Goal: Register for event/course

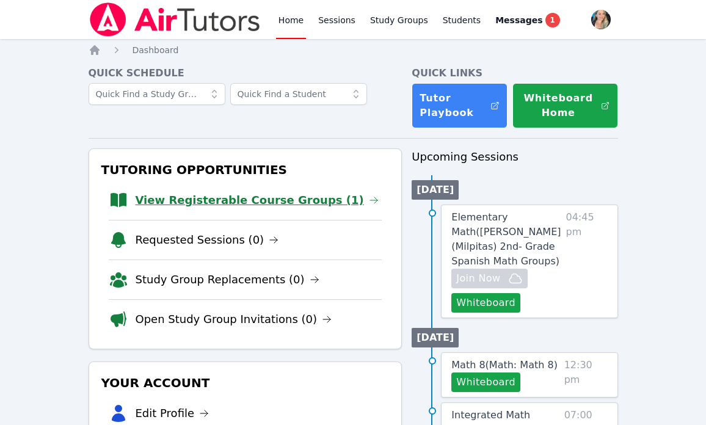
click at [219, 195] on link "View Registerable Course Groups (1)" at bounding box center [257, 200] width 243 height 17
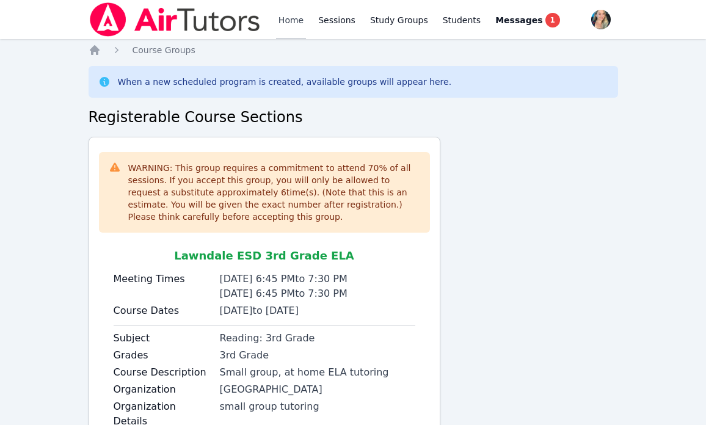
click at [292, 10] on link "Home" at bounding box center [291, 19] width 30 height 39
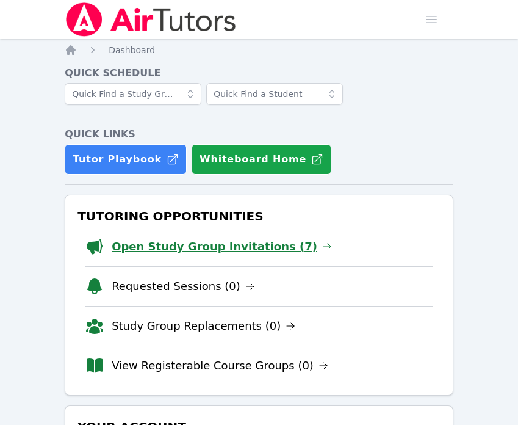
click at [212, 248] on link "Open Study Group Invitations (7)" at bounding box center [222, 246] width 220 height 17
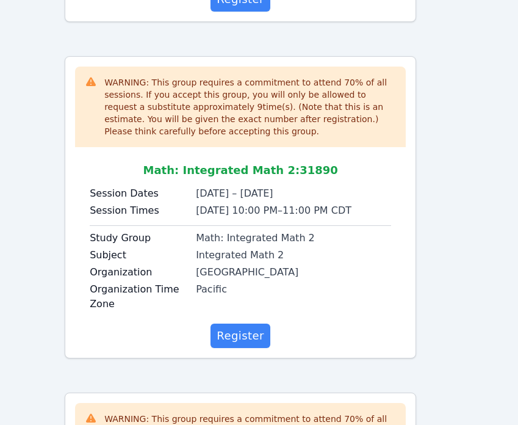
scroll to position [1776, 0]
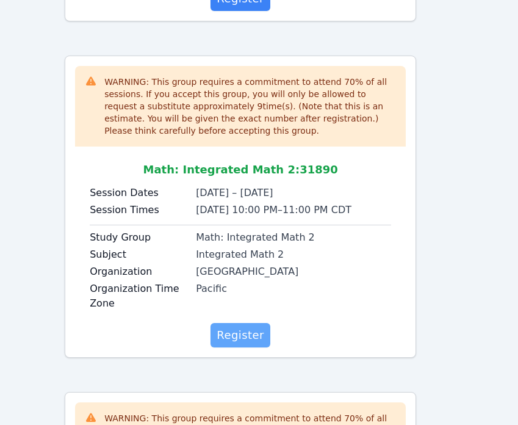
click at [238, 327] on span "Register" at bounding box center [241, 335] width 48 height 17
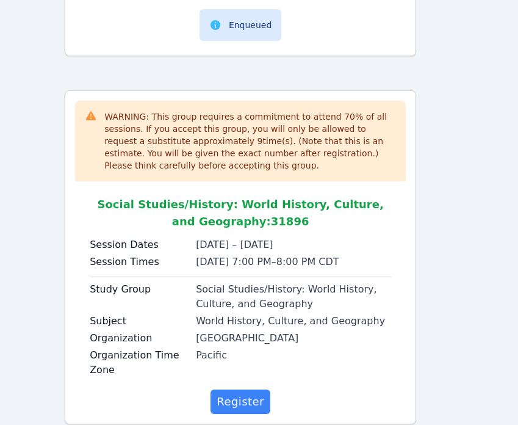
scroll to position [2116, 0]
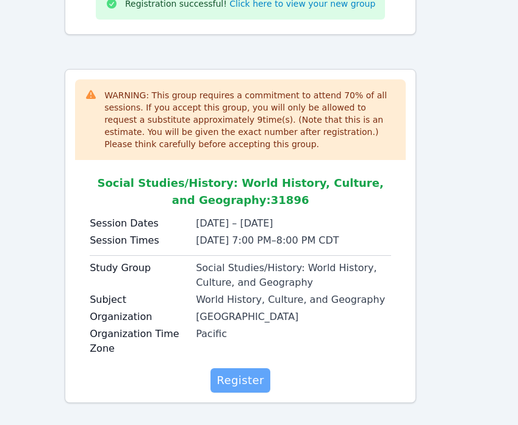
click at [242, 372] on span "Register" at bounding box center [241, 380] width 48 height 17
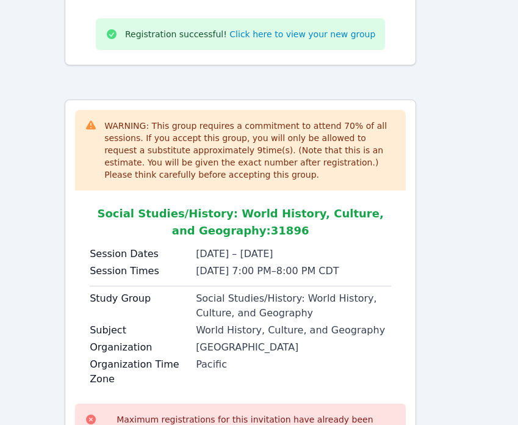
scroll to position [2167, 0]
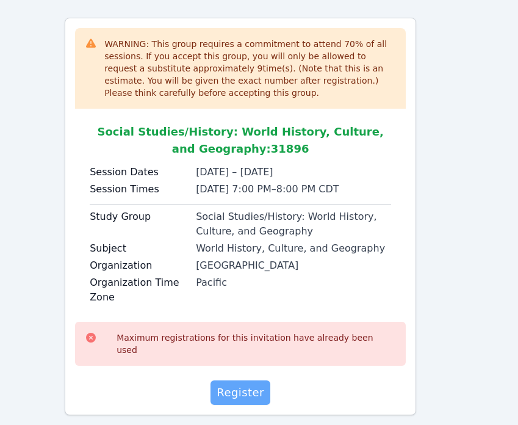
click at [234, 384] on span "Register" at bounding box center [241, 392] width 48 height 17
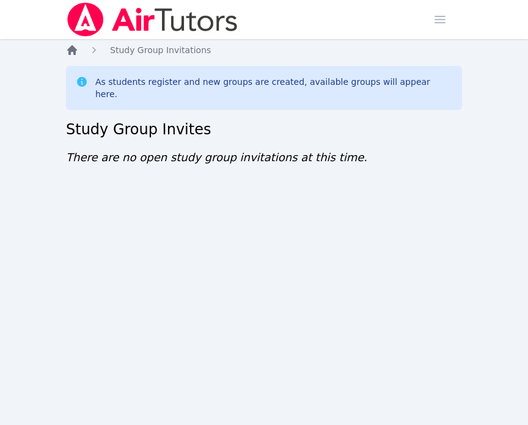
click at [66, 51] on icon "Breadcrumb" at bounding box center [72, 50] width 12 height 12
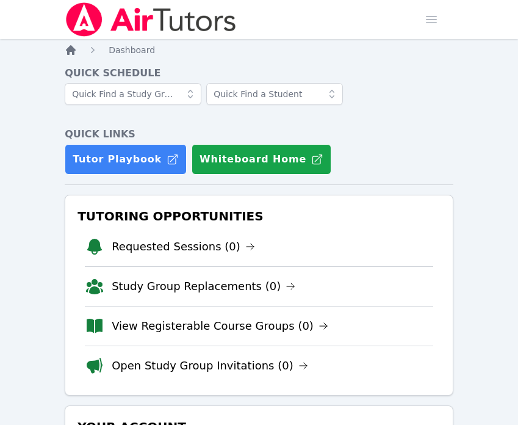
click at [70, 49] on icon "Breadcrumb" at bounding box center [71, 50] width 10 height 10
click at [73, 48] on icon "Breadcrumb" at bounding box center [71, 50] width 10 height 10
click at [179, 242] on link "Requested Sessions (0)" at bounding box center [183, 246] width 143 height 17
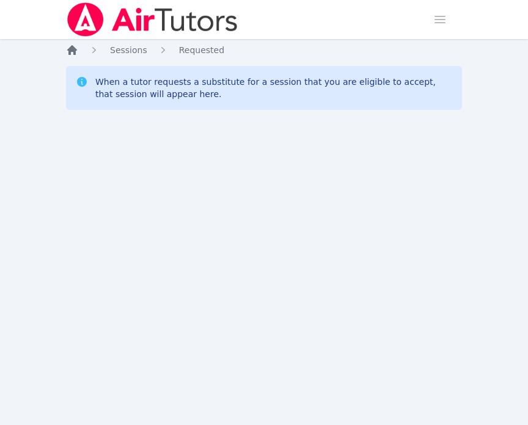
click at [73, 51] on icon "Breadcrumb" at bounding box center [72, 50] width 10 height 10
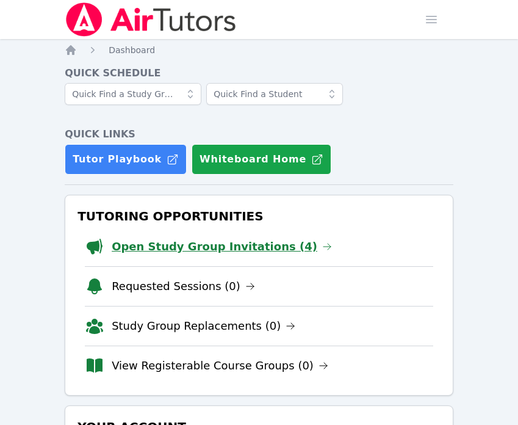
click at [169, 242] on link "Open Study Group Invitations (4)" at bounding box center [222, 246] width 220 height 17
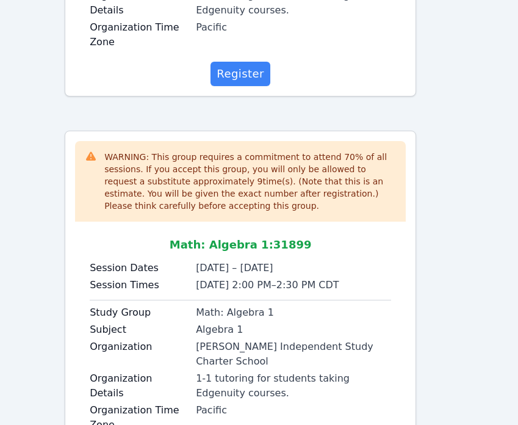
scroll to position [1184, 0]
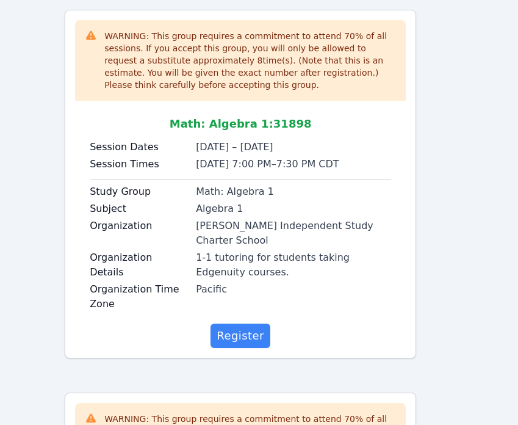
scroll to position [896, 0]
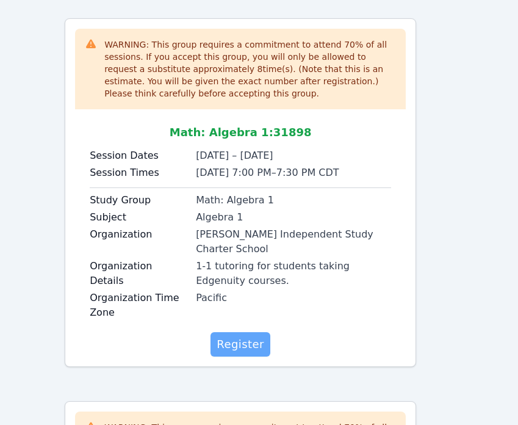
click at [243, 336] on span "Register" at bounding box center [241, 344] width 48 height 17
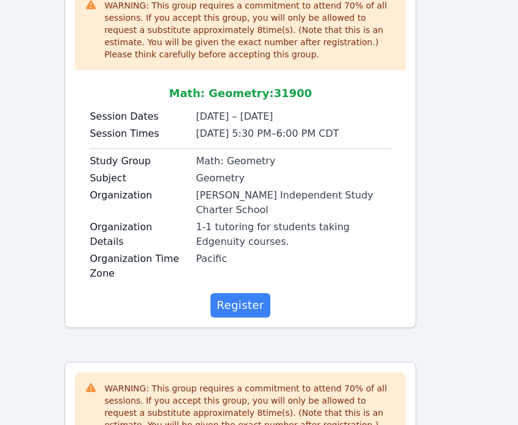
scroll to position [540, 0]
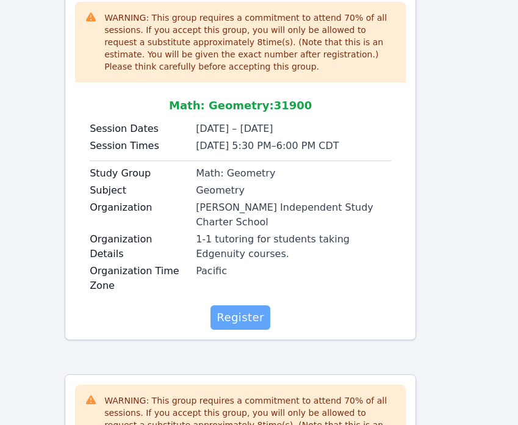
click at [242, 309] on span "Register" at bounding box center [241, 317] width 48 height 17
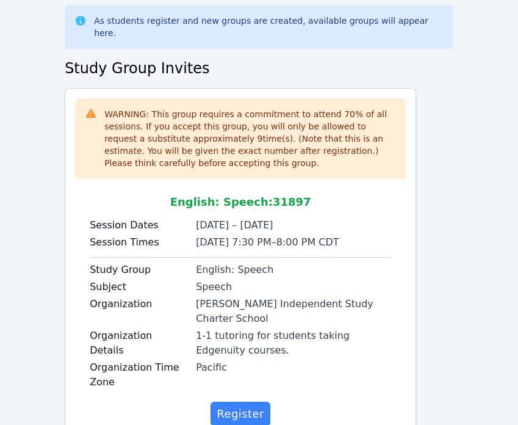
scroll to position [0, 0]
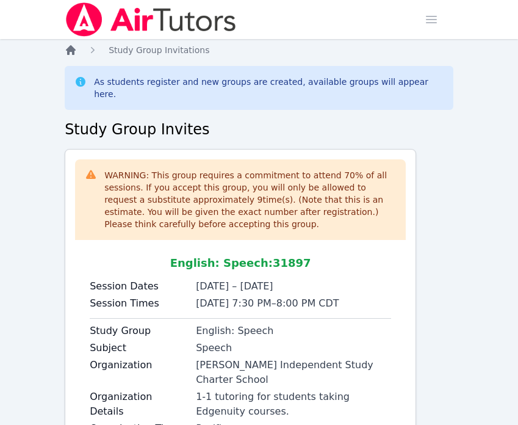
click at [72, 55] on icon "Breadcrumb" at bounding box center [71, 50] width 12 height 12
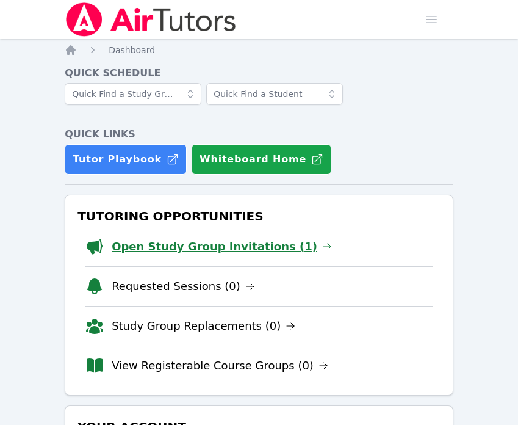
click at [161, 241] on link "Open Study Group Invitations (1)" at bounding box center [222, 246] width 220 height 17
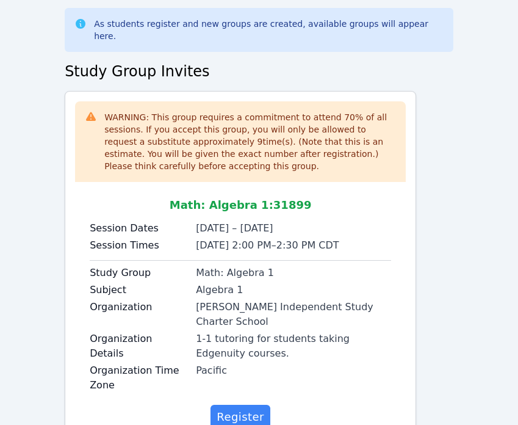
scroll to position [80, 0]
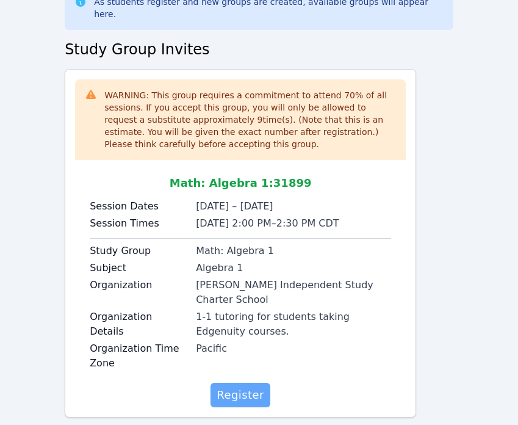
click at [234, 386] on span "Register" at bounding box center [241, 394] width 48 height 17
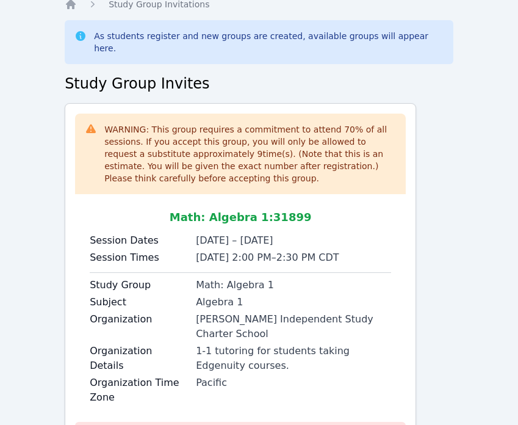
scroll to position [0, 0]
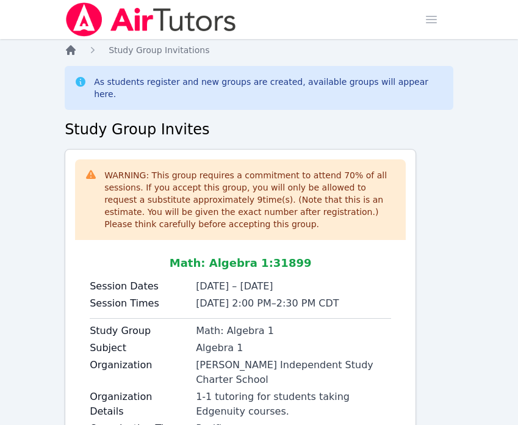
click at [72, 46] on icon "Breadcrumb" at bounding box center [71, 50] width 10 height 10
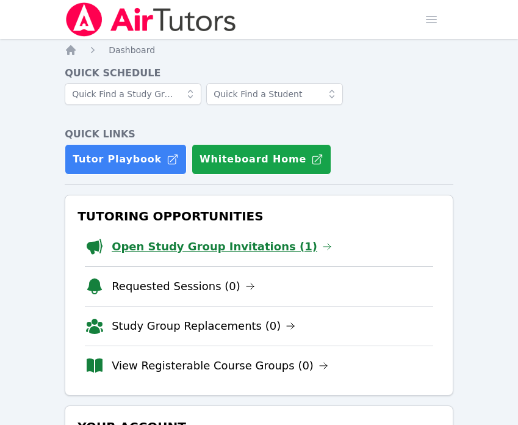
click at [208, 247] on link "Open Study Group Invitations (1)" at bounding box center [222, 246] width 220 height 17
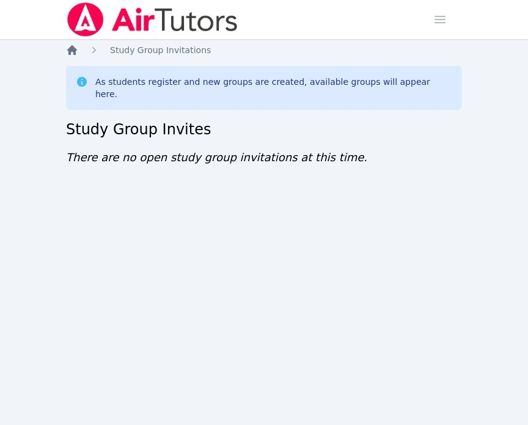
click at [69, 49] on icon "Breadcrumb" at bounding box center [72, 50] width 10 height 10
